Goal: Entertainment & Leisure: Consume media (video, audio)

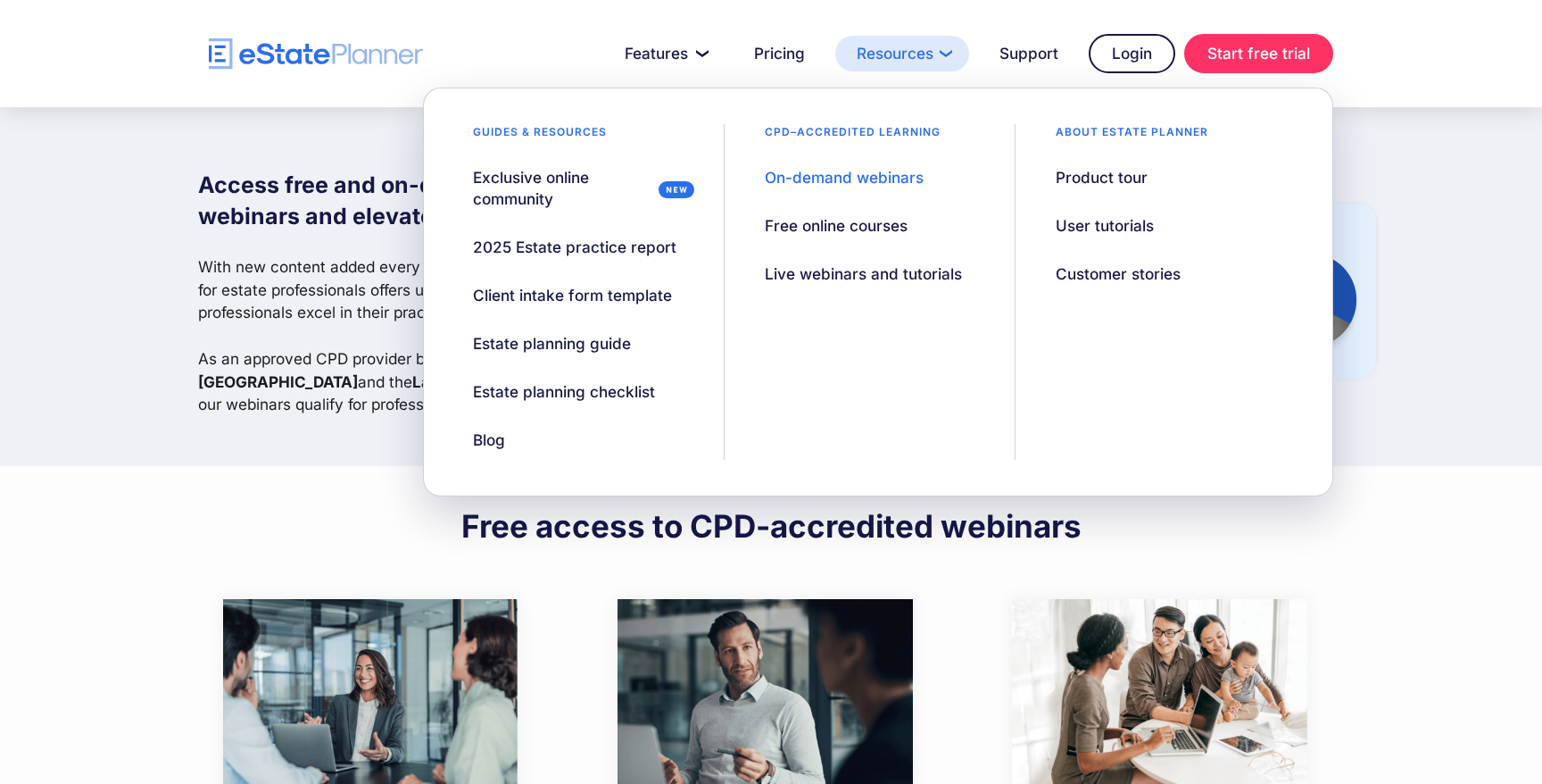
click at [888, 52] on link "Resources" at bounding box center [902, 53] width 133 height 36
click at [847, 172] on div "On-demand webinars" at bounding box center [844, 178] width 159 height 21
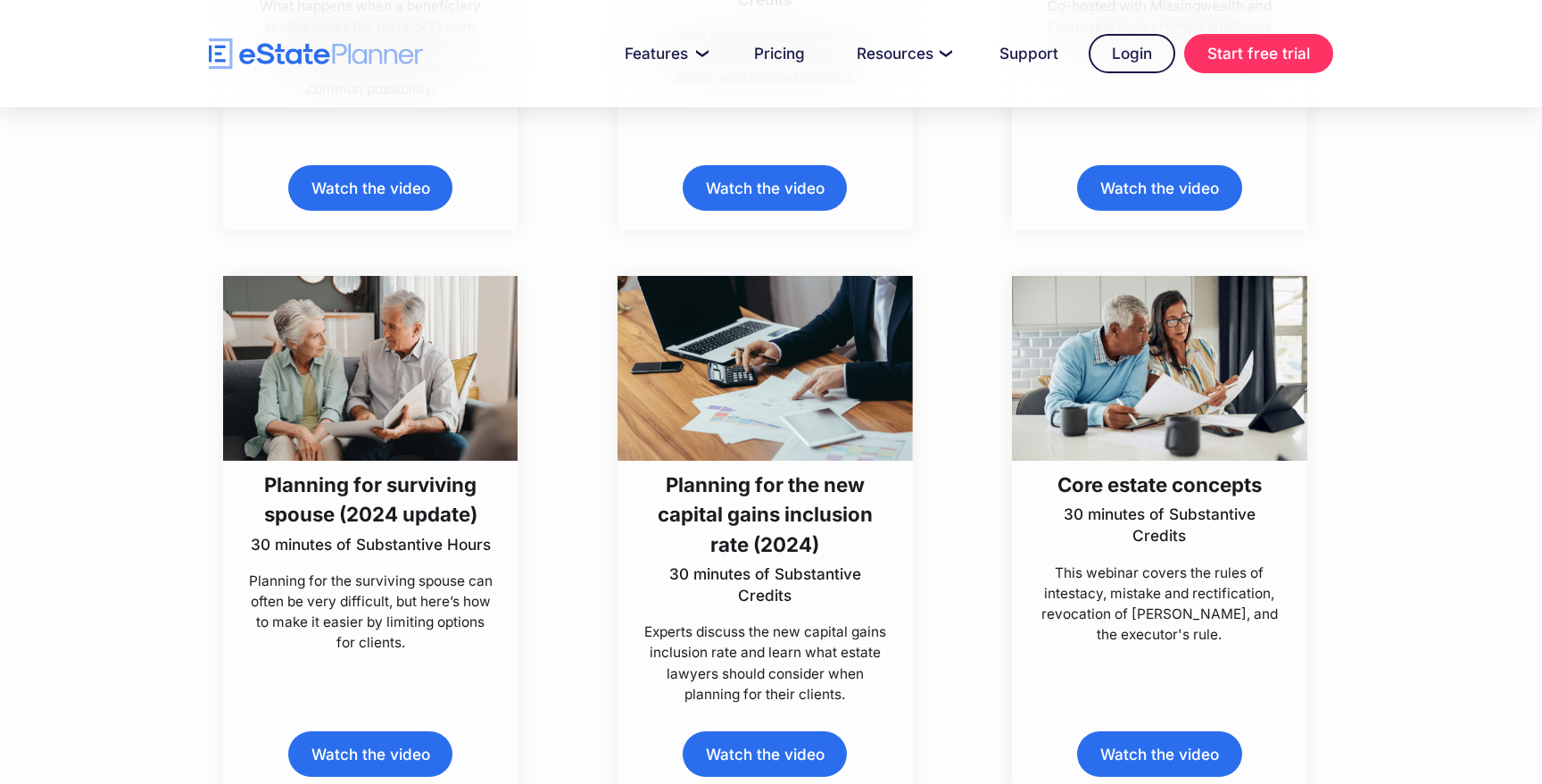
scroll to position [2590, 0]
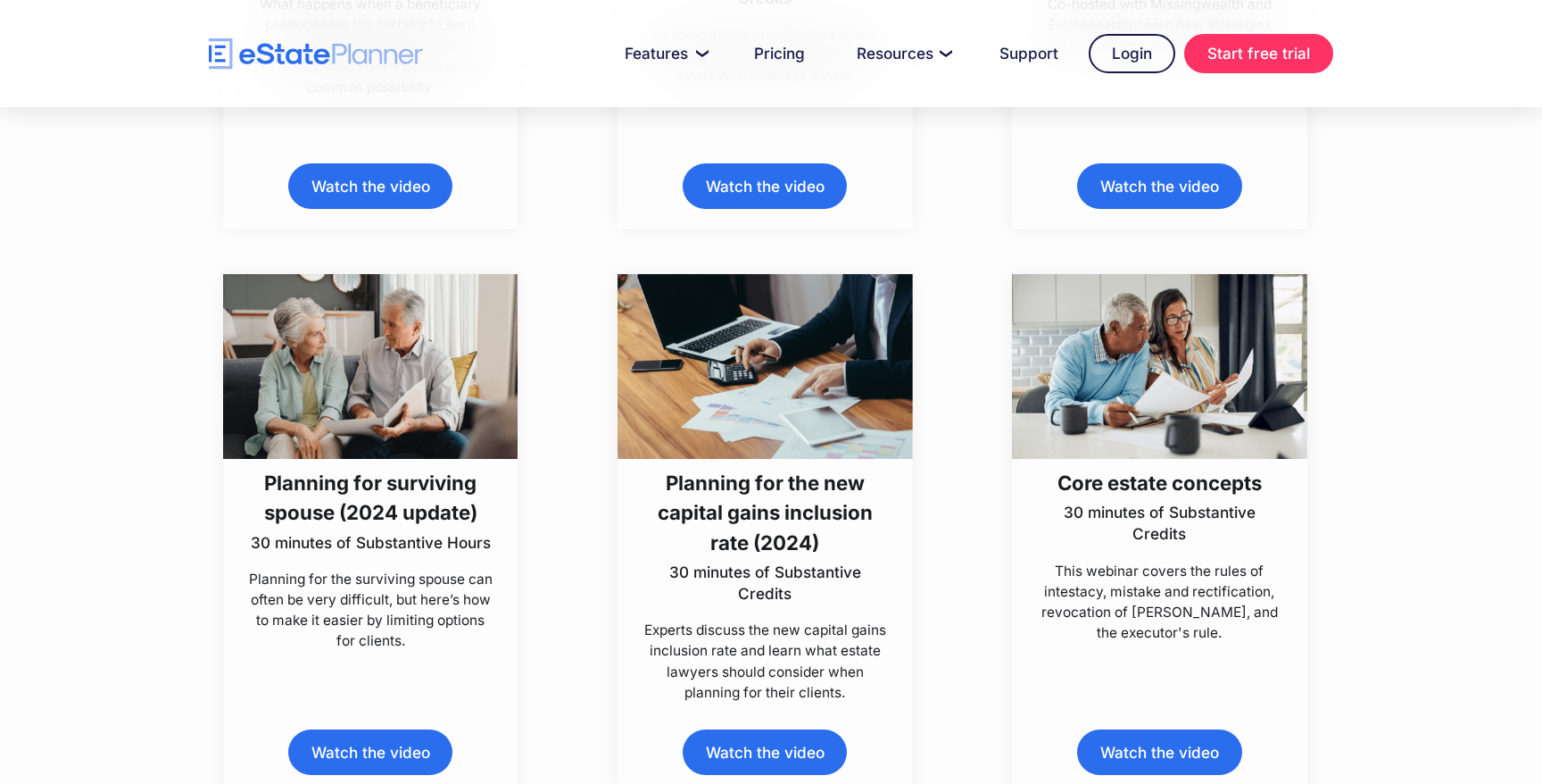
click at [359, 748] on link "Watch the video" at bounding box center [370, 751] width 164 height 45
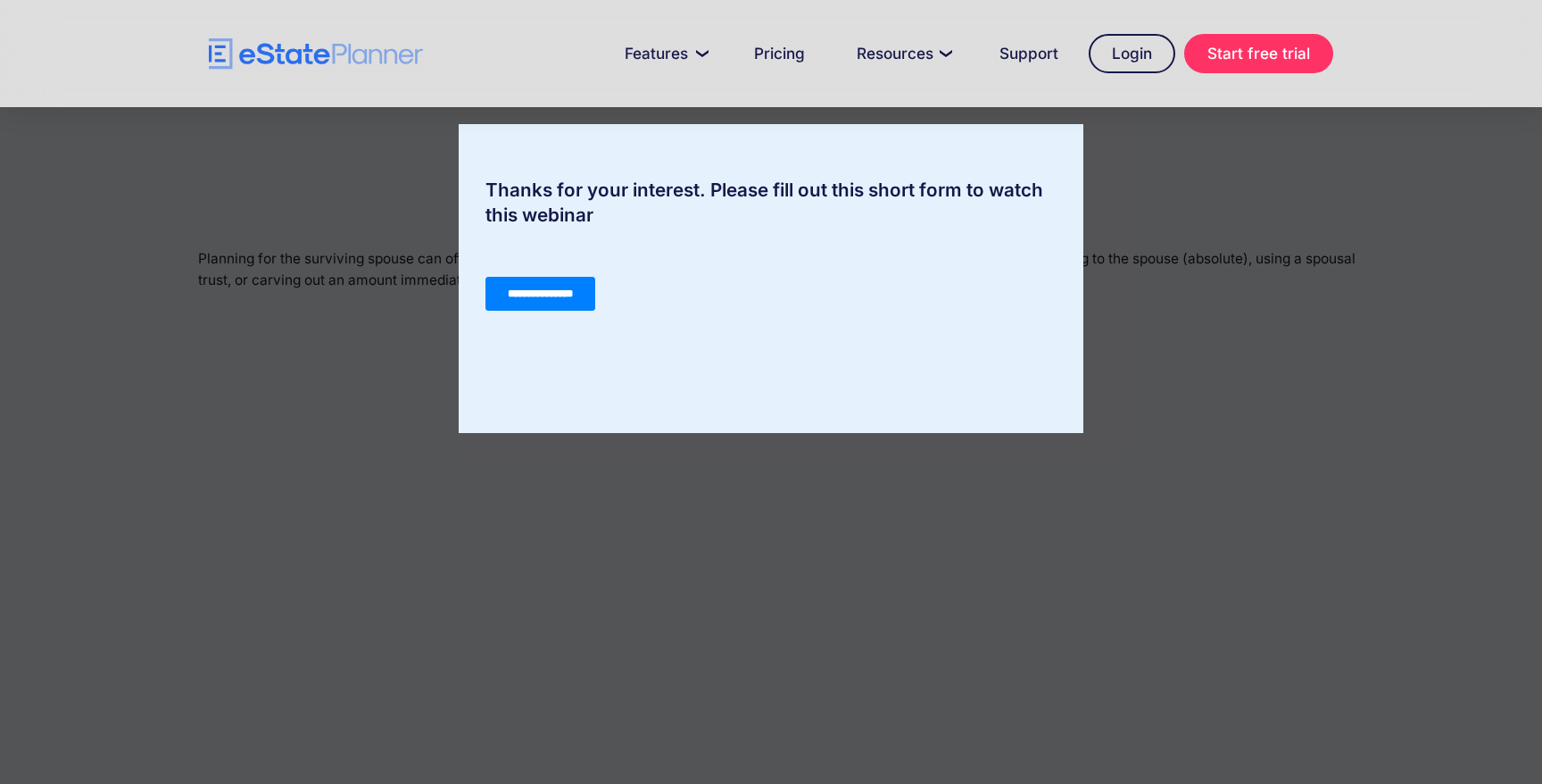
click at [553, 287] on input "**********" at bounding box center [540, 293] width 110 height 34
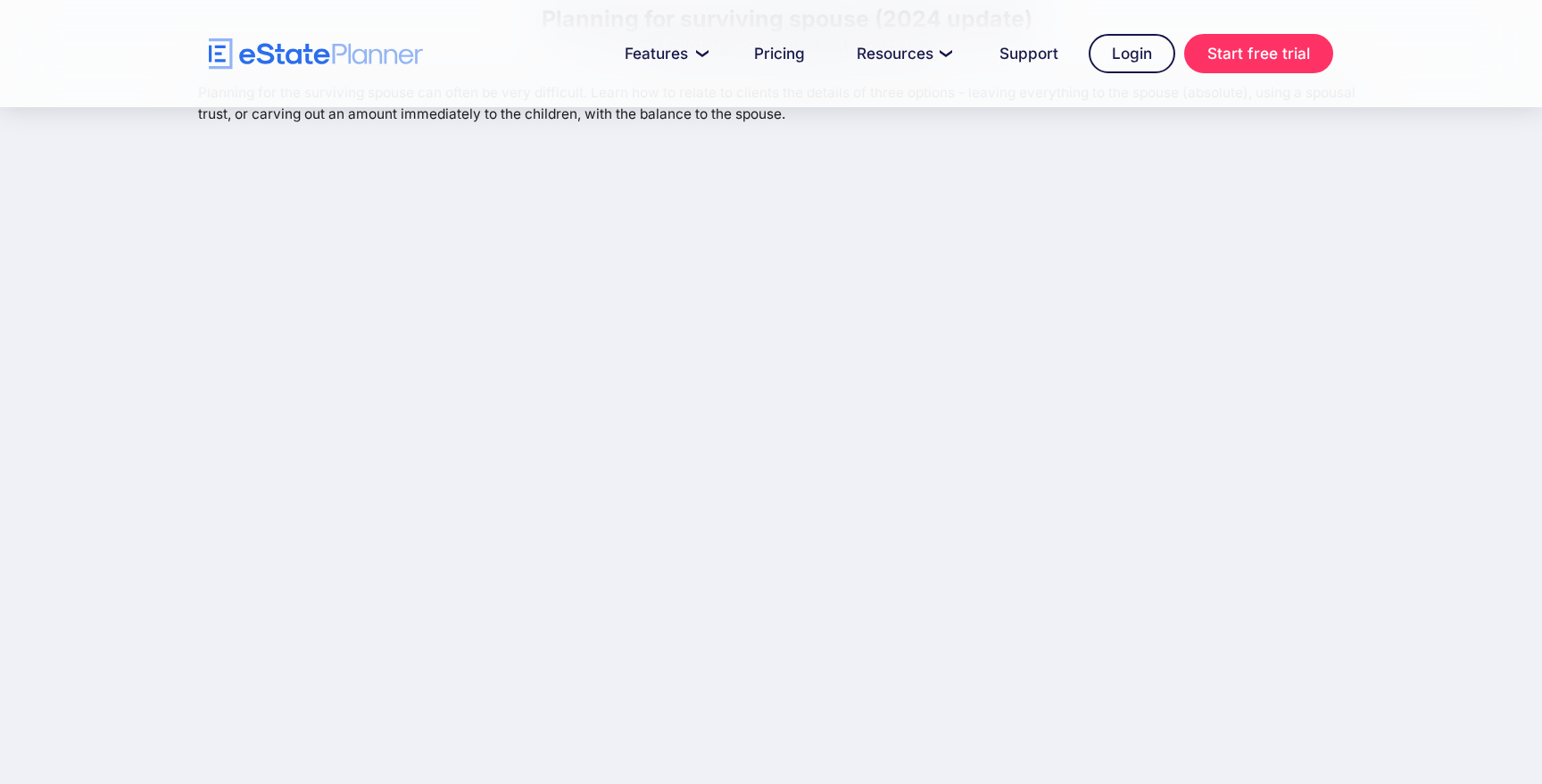
scroll to position [175, 0]
